Goal: Find specific page/section: Find specific page/section

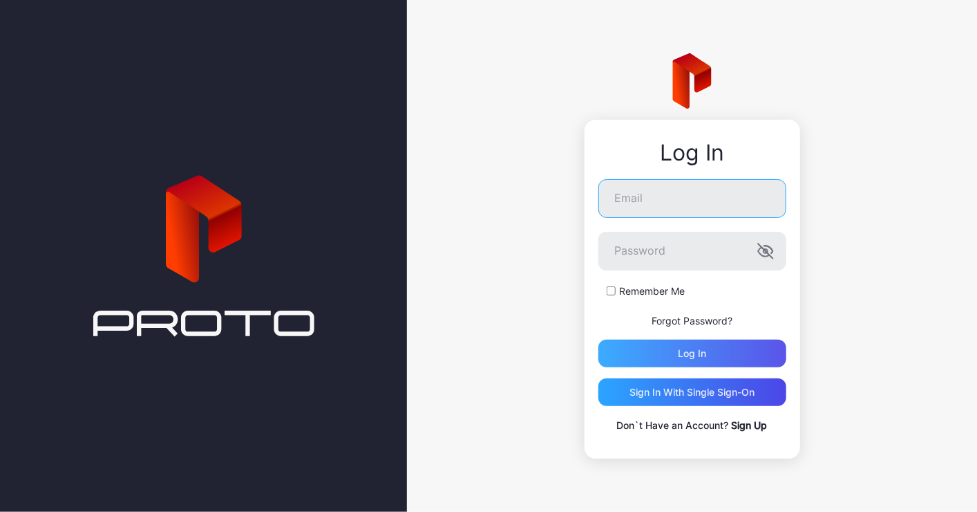
type input "**********"
click at [679, 358] on div "Log in" at bounding box center [692, 353] width 28 height 11
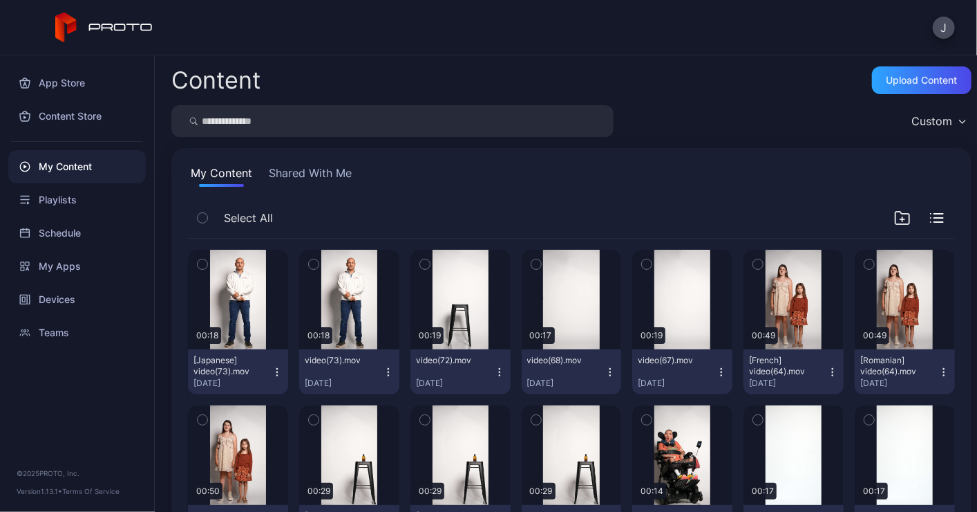
click at [289, 172] on button "Shared With Me" at bounding box center [310, 176] width 88 height 22
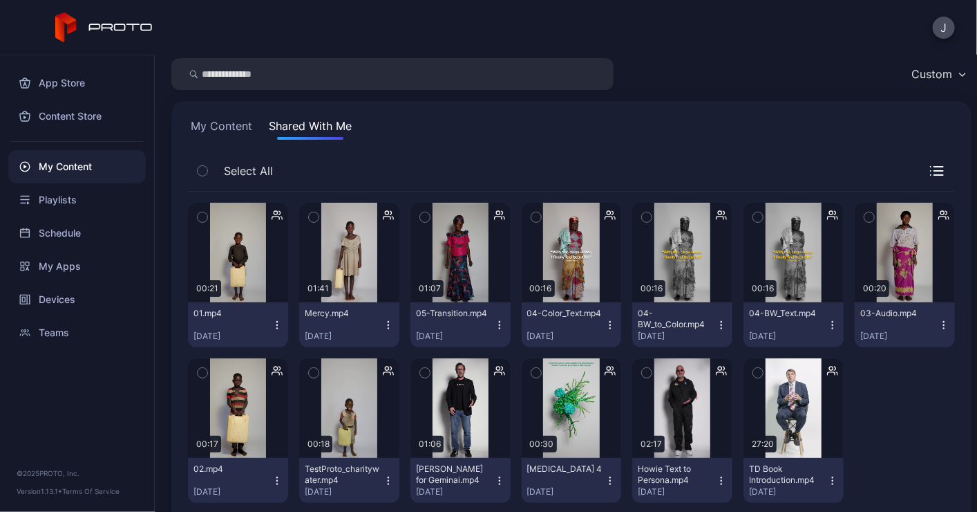
scroll to position [47, 0]
click at [204, 119] on button "My Content" at bounding box center [221, 129] width 67 height 22
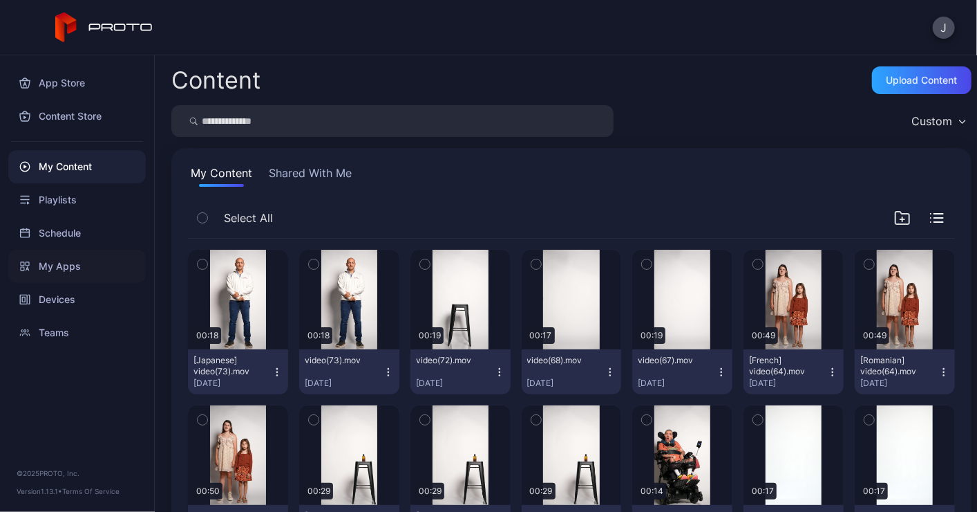
click at [73, 265] on div "My Apps" at bounding box center [77, 266] width 138 height 33
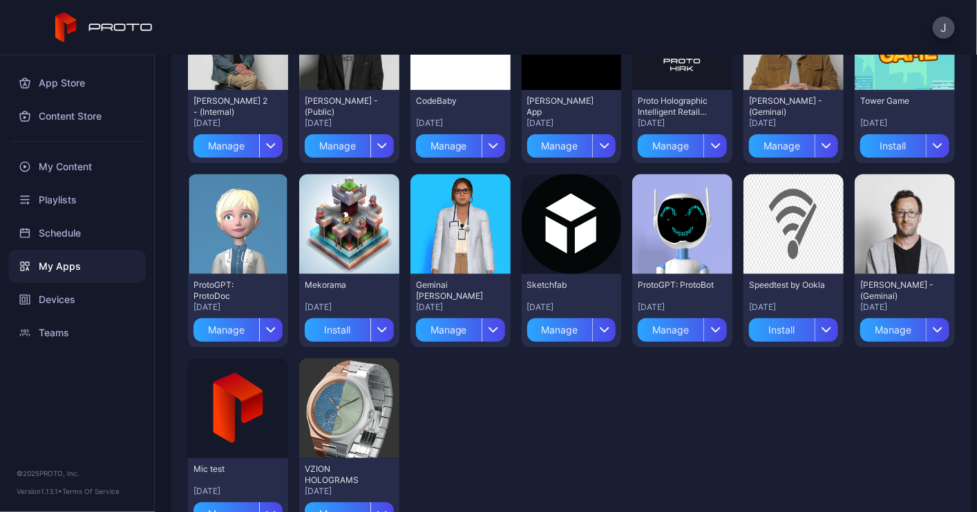
scroll to position [214, 0]
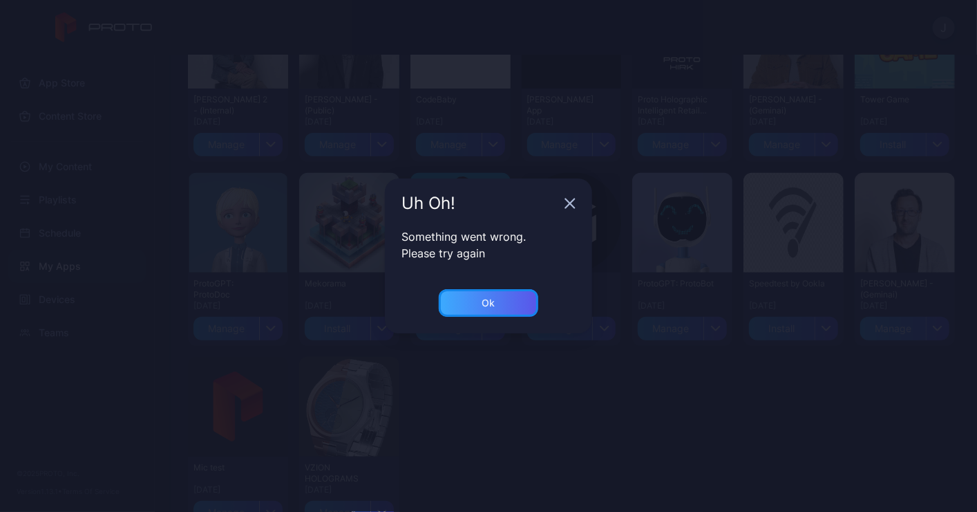
click at [487, 312] on div "Ok" at bounding box center [489, 303] width 100 height 28
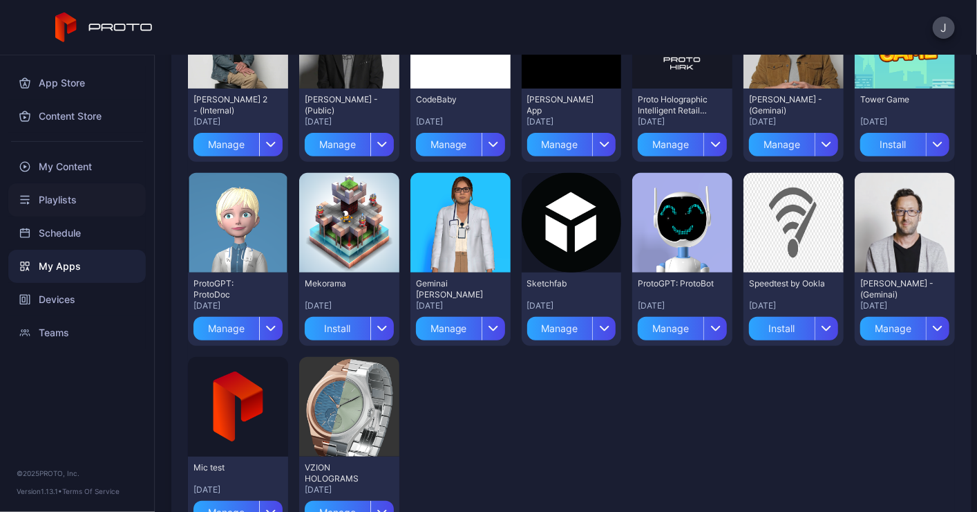
click at [61, 200] on div "Playlists" at bounding box center [77, 199] width 138 height 33
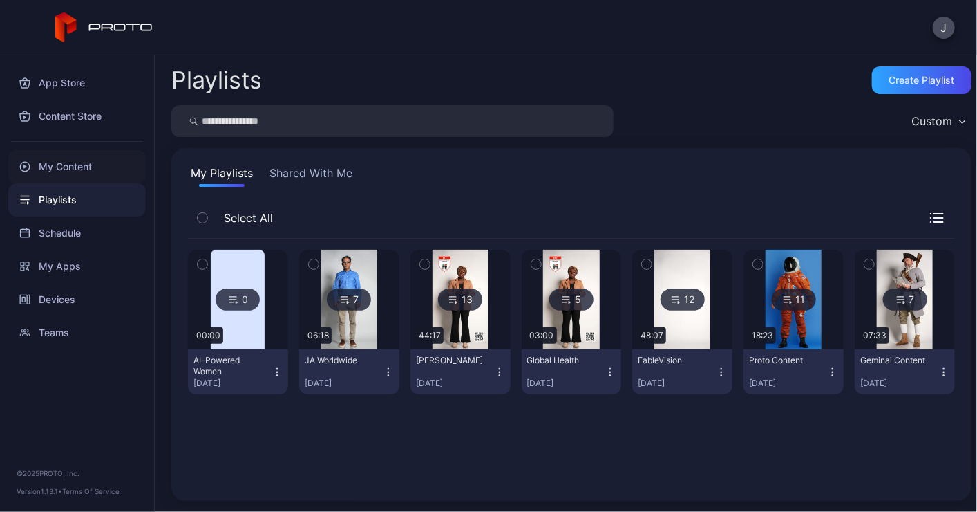
click at [64, 171] on div "My Content" at bounding box center [77, 166] width 138 height 33
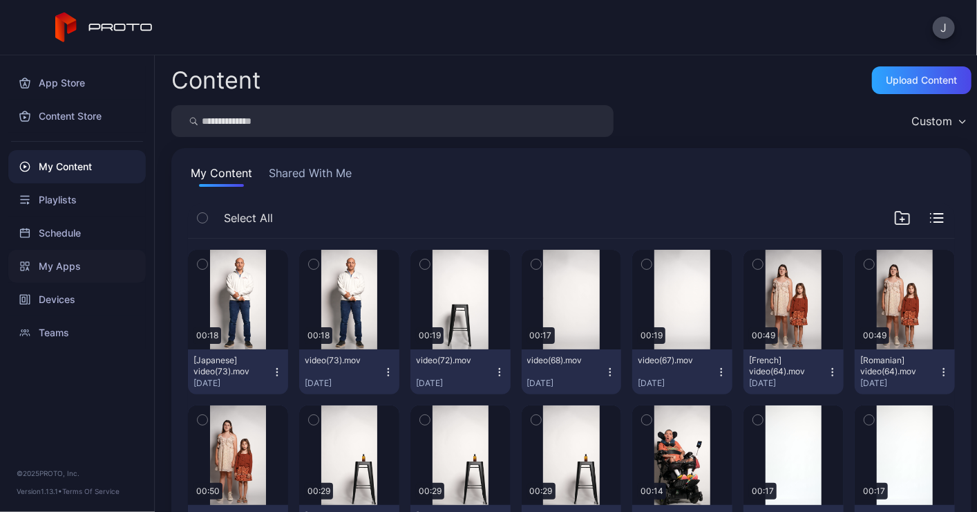
click at [70, 267] on div "My Apps" at bounding box center [77, 266] width 138 height 33
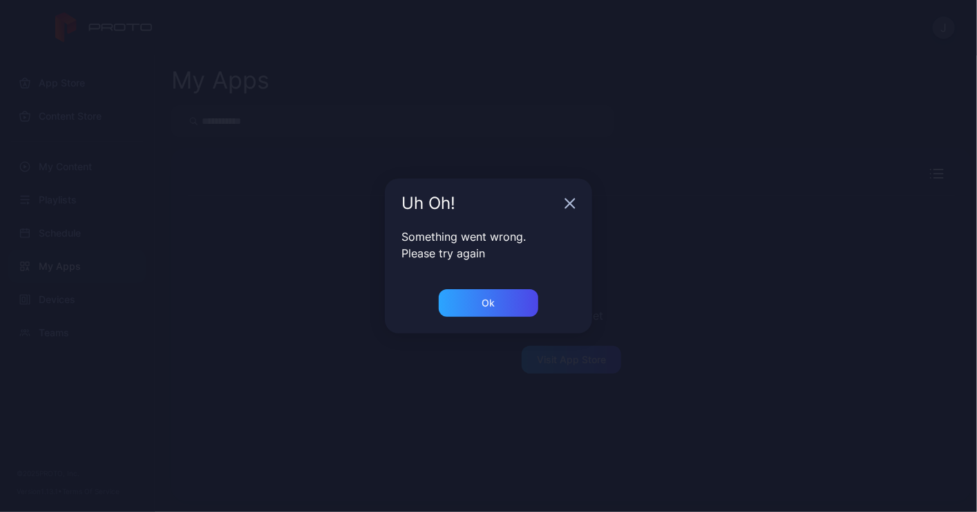
click at [139, 422] on div "Uh Oh! Something went wrong. Please try again Ok" at bounding box center [488, 256] width 977 height 512
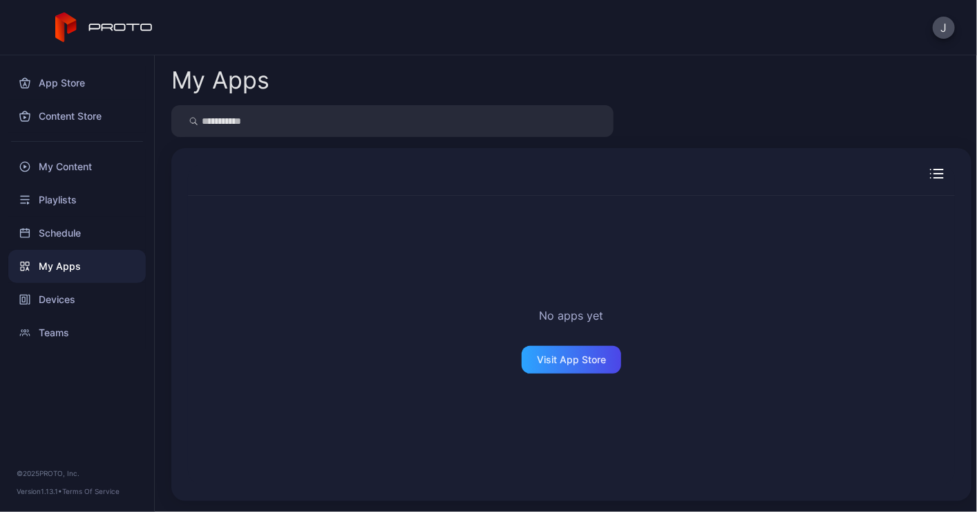
click at [59, 261] on div "My Apps" at bounding box center [77, 266] width 138 height 33
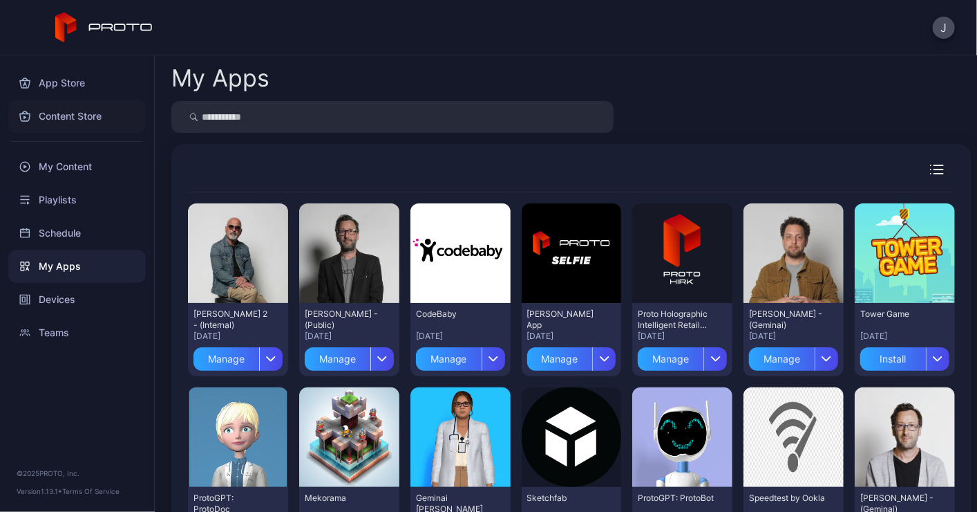
click at [64, 115] on div "Content Store" at bounding box center [77, 116] width 138 height 33
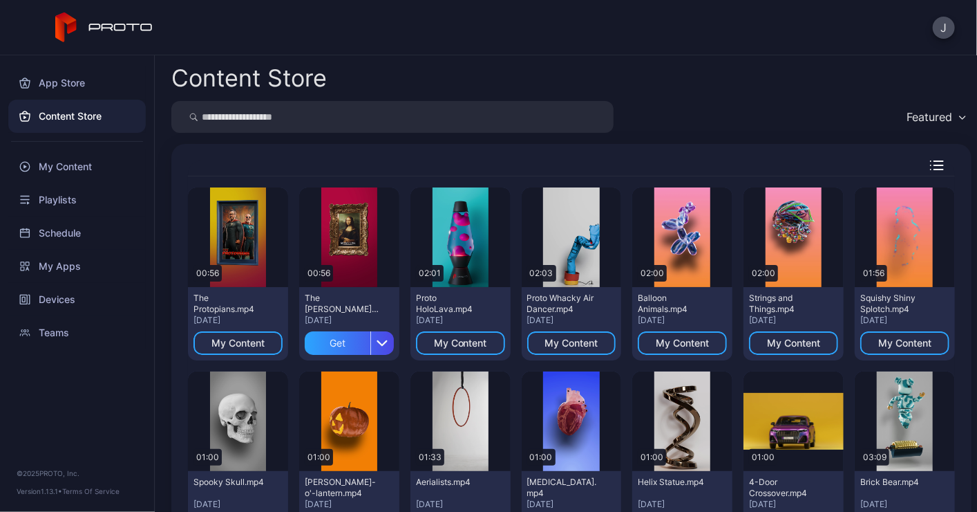
click at [915, 115] on div "Featured" at bounding box center [930, 117] width 46 height 14
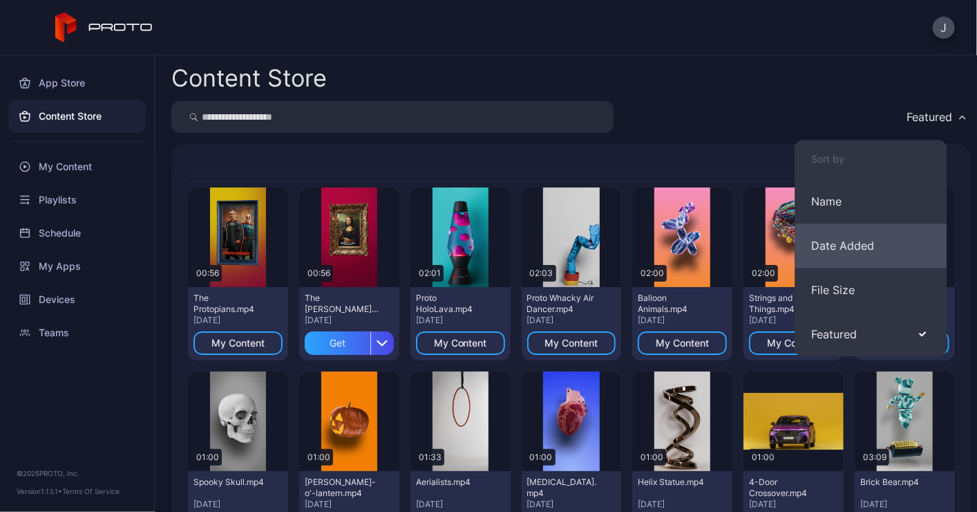
click at [830, 252] on button "Date Added" at bounding box center [871, 245] width 152 height 44
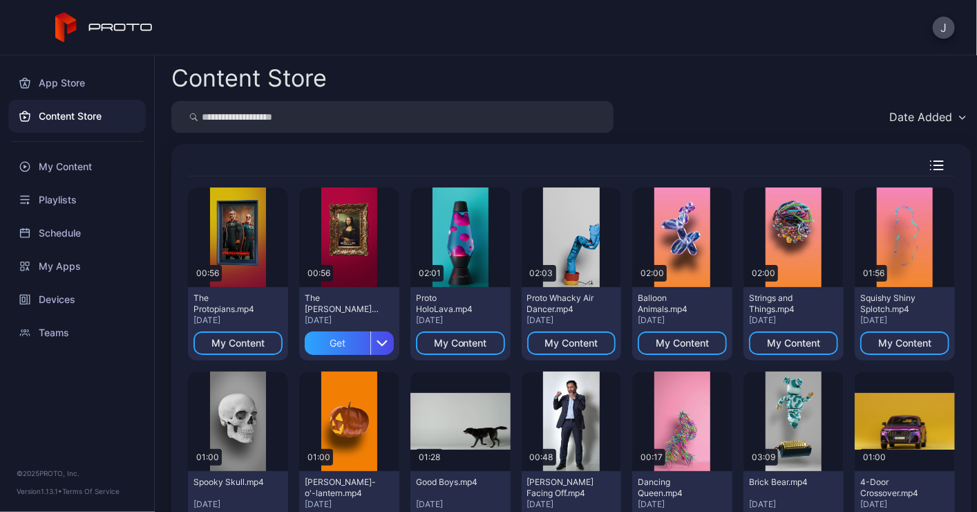
click at [830, 252] on div "Preview" at bounding box center [794, 237] width 100 height 100
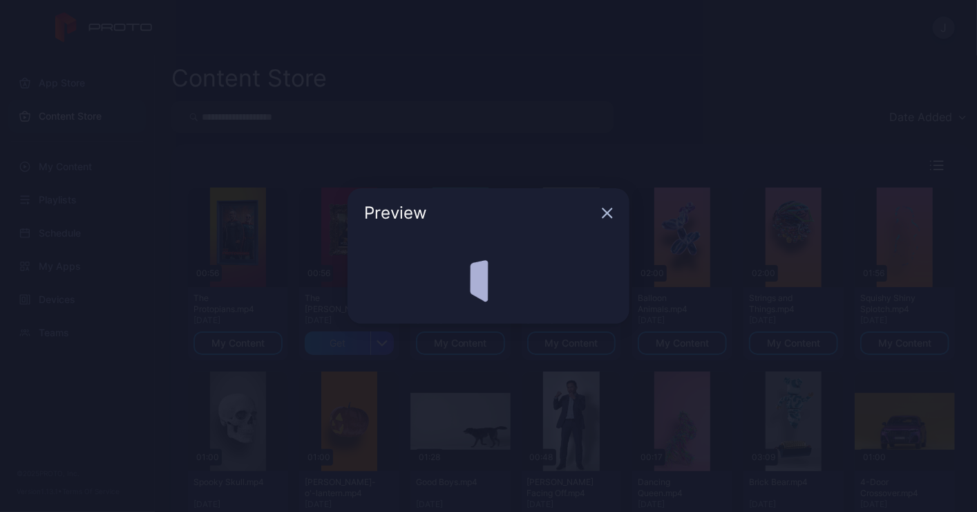
click at [830, 252] on div "Preview" at bounding box center [488, 256] width 977 height 512
